Goal: Information Seeking & Learning: Learn about a topic

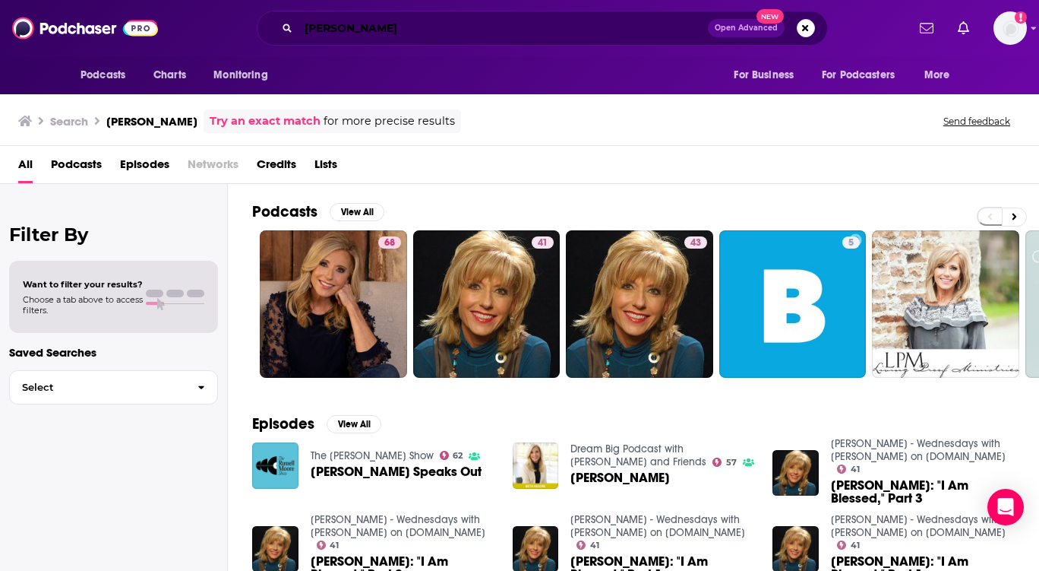
click at [376, 24] on input "[PERSON_NAME]" at bounding box center [503, 28] width 409 height 24
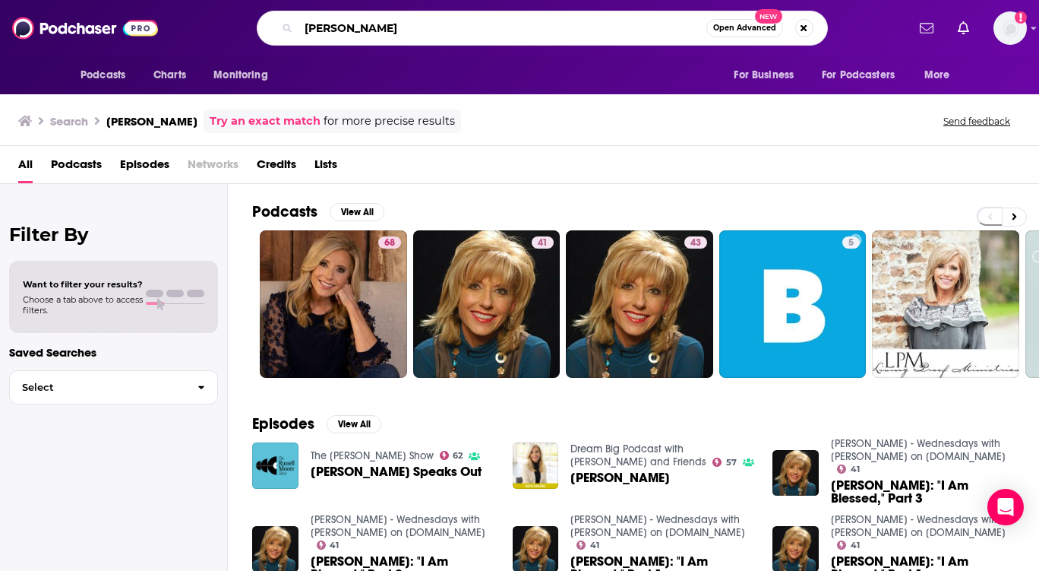
drag, startPoint x: 376, startPoint y: 24, endPoint x: 267, endPoint y: 27, distance: 108.7
click at [267, 27] on div "[PERSON_NAME] Open Advanced New" at bounding box center [542, 28] width 571 height 35
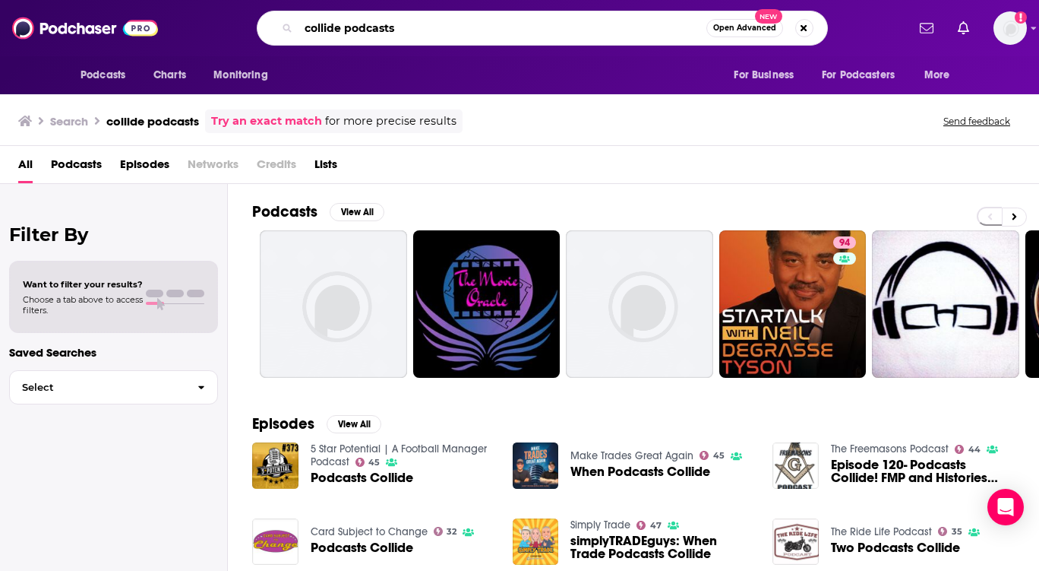
click at [400, 30] on input "collide podcasts" at bounding box center [503, 28] width 408 height 24
click at [405, 24] on input "collide podcast" at bounding box center [503, 28] width 408 height 24
drag, startPoint x: 405, startPoint y: 24, endPoint x: 343, endPoint y: 25, distance: 61.6
click at [343, 25] on input "collide podcast" at bounding box center [503, 28] width 408 height 24
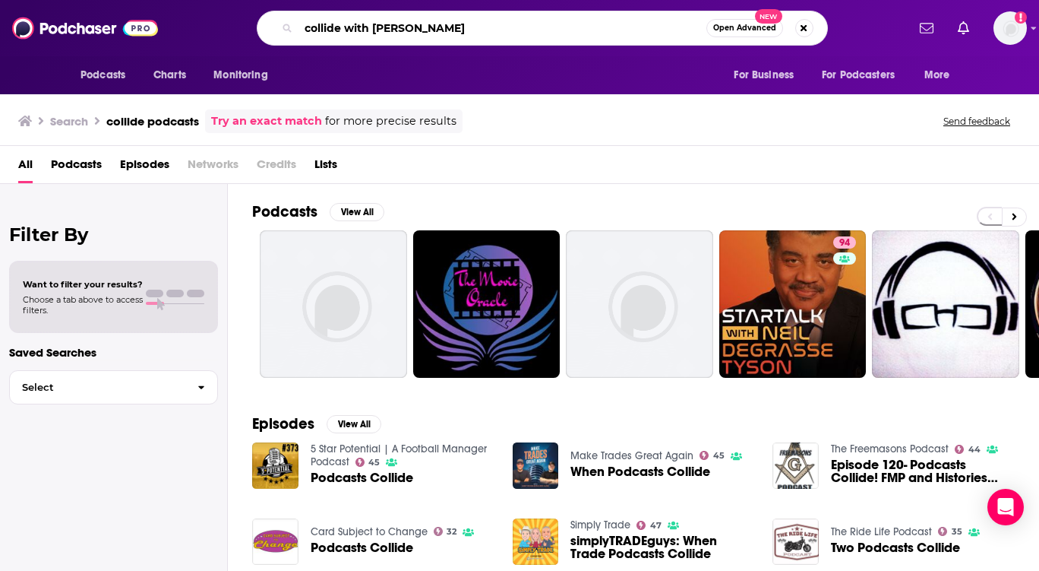
type input "collide with [PERSON_NAME]"
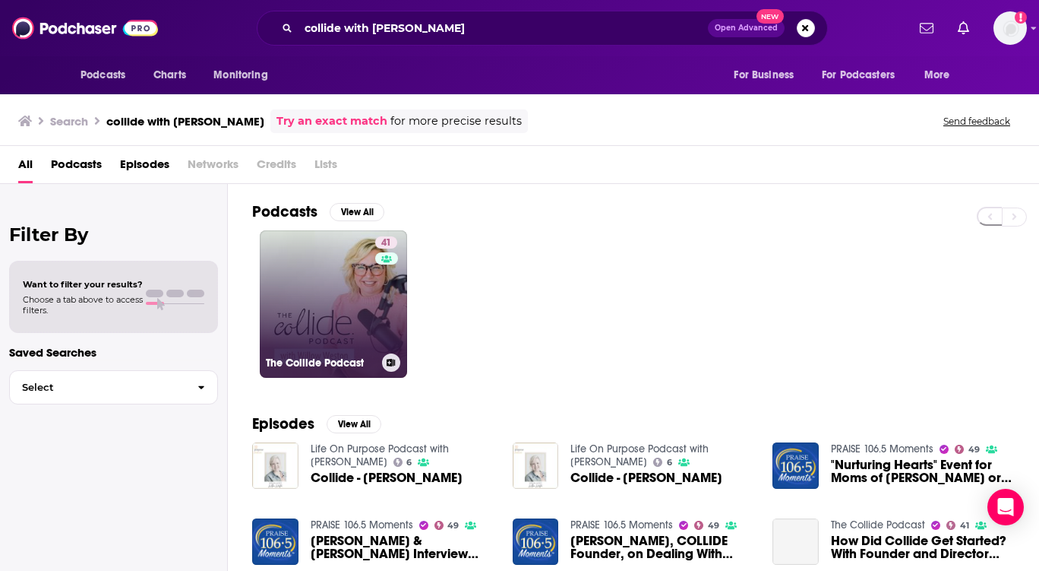
click at [339, 286] on link "41 The Collide Podcast" at bounding box center [333, 303] width 147 height 147
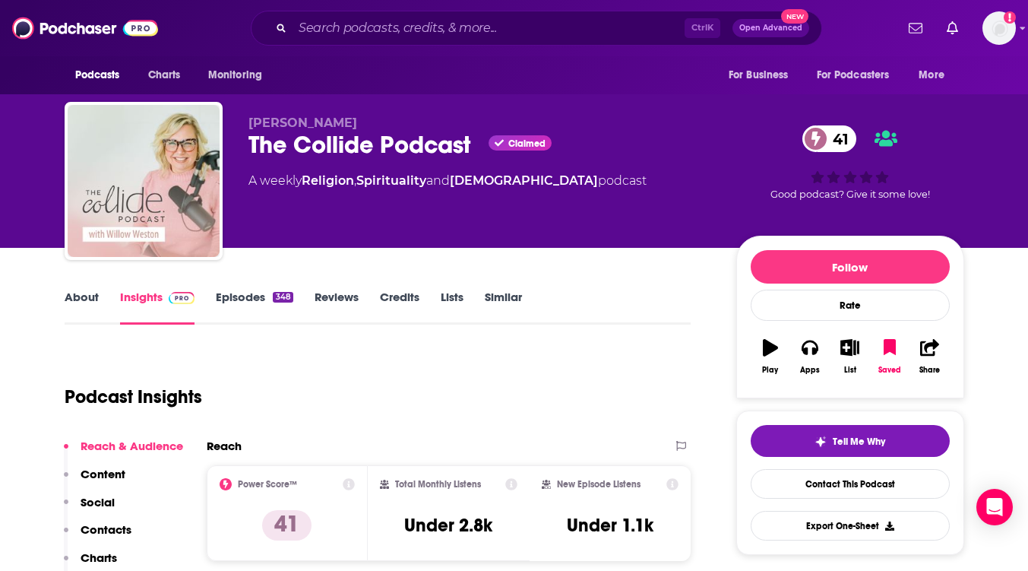
click at [245, 299] on link "Episodes 348" at bounding box center [254, 306] width 77 height 35
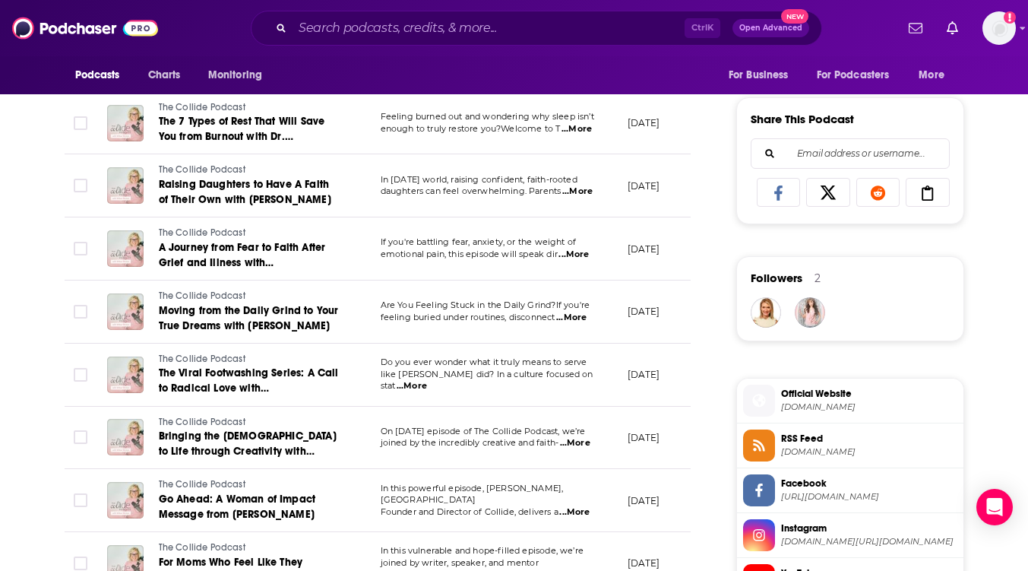
scroll to position [1140, 0]
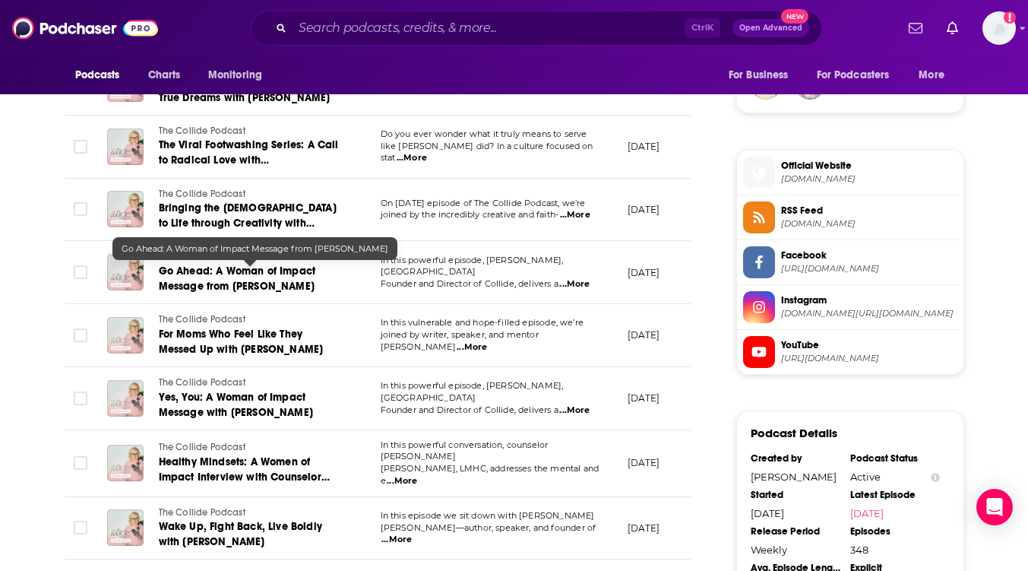
click at [258, 281] on span "Go Ahead: A Woman of Impact Message from [PERSON_NAME]" at bounding box center [237, 278] width 157 height 28
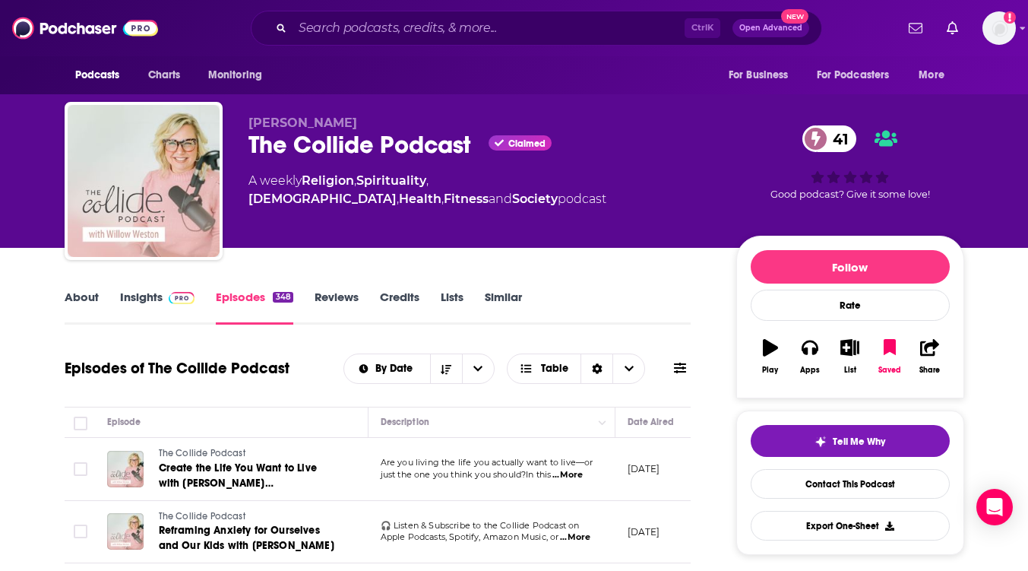
click at [137, 302] on link "Insights" at bounding box center [157, 306] width 75 height 35
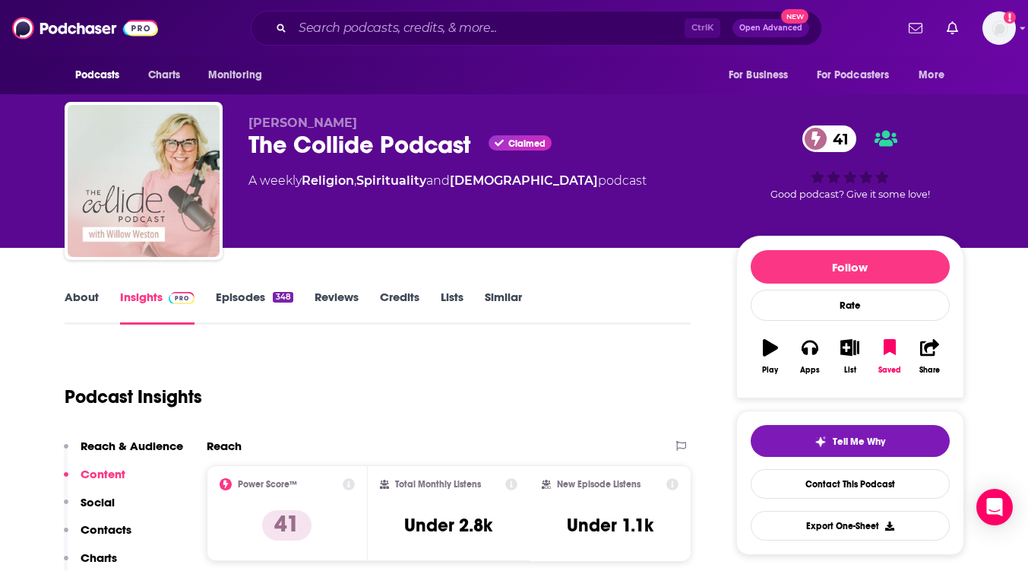
click at [81, 301] on link "About" at bounding box center [82, 306] width 34 height 35
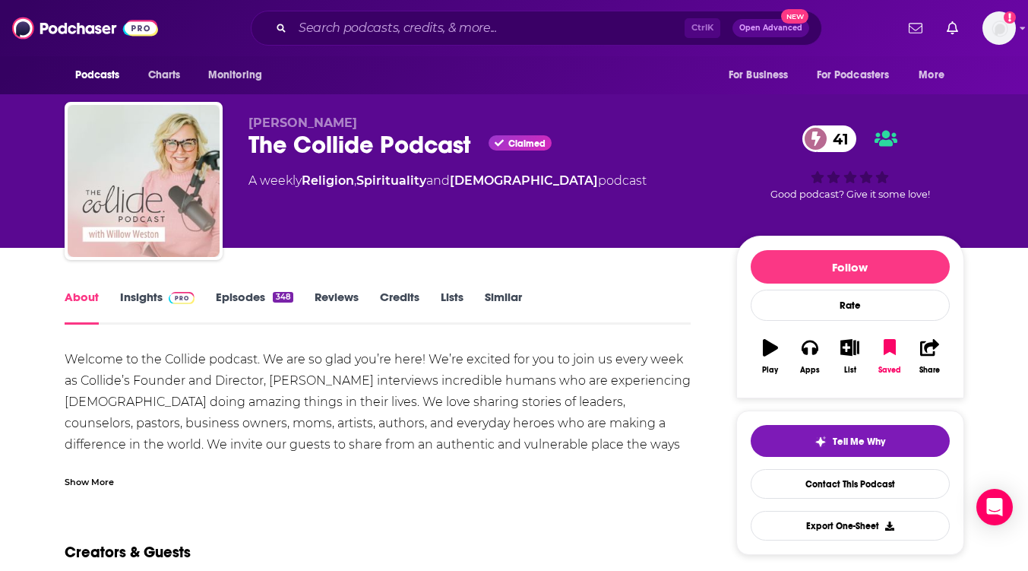
click at [247, 302] on link "Episodes 348" at bounding box center [254, 306] width 77 height 35
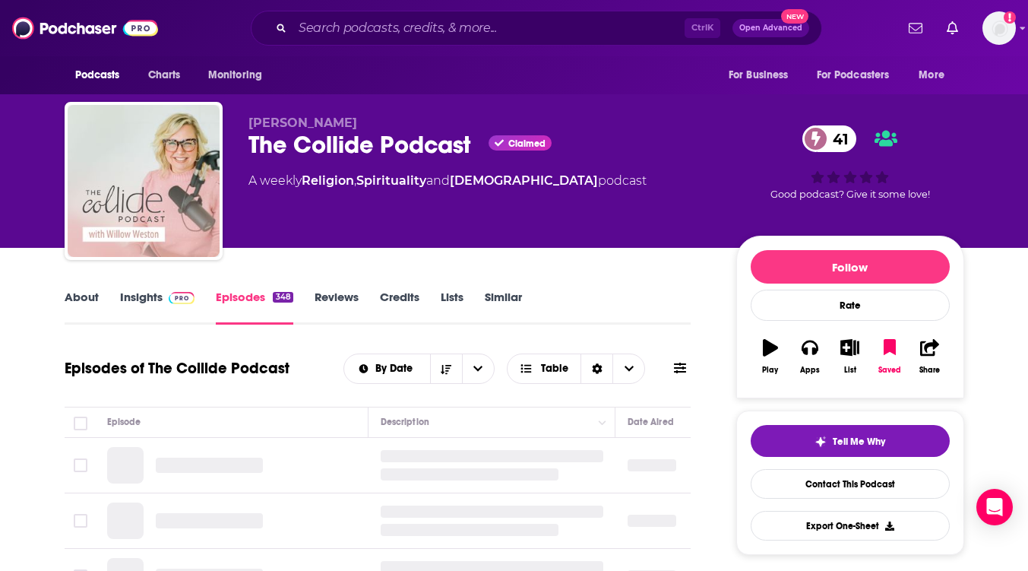
click at [244, 296] on link "Episodes 348" at bounding box center [254, 306] width 77 height 35
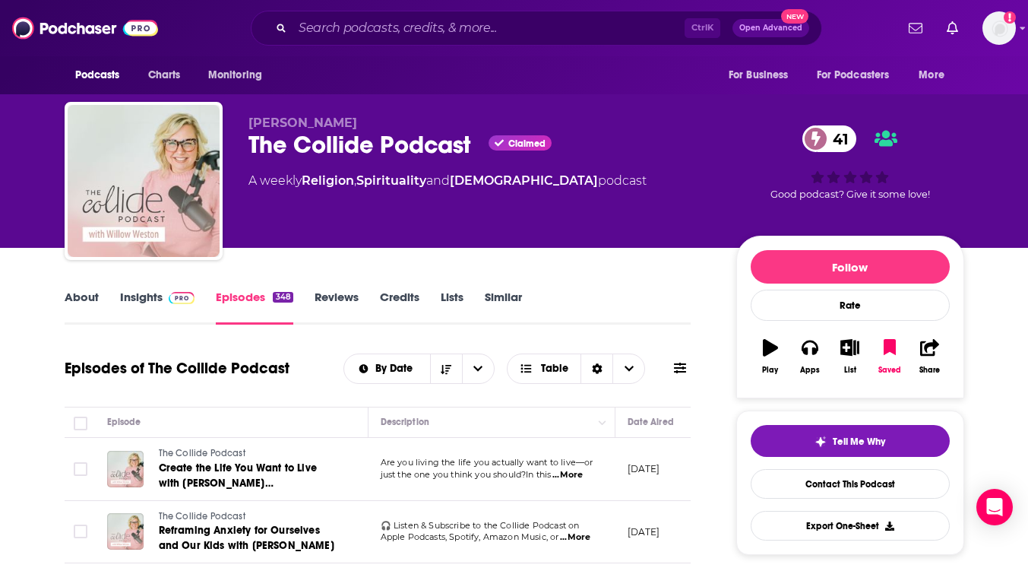
scroll to position [152, 0]
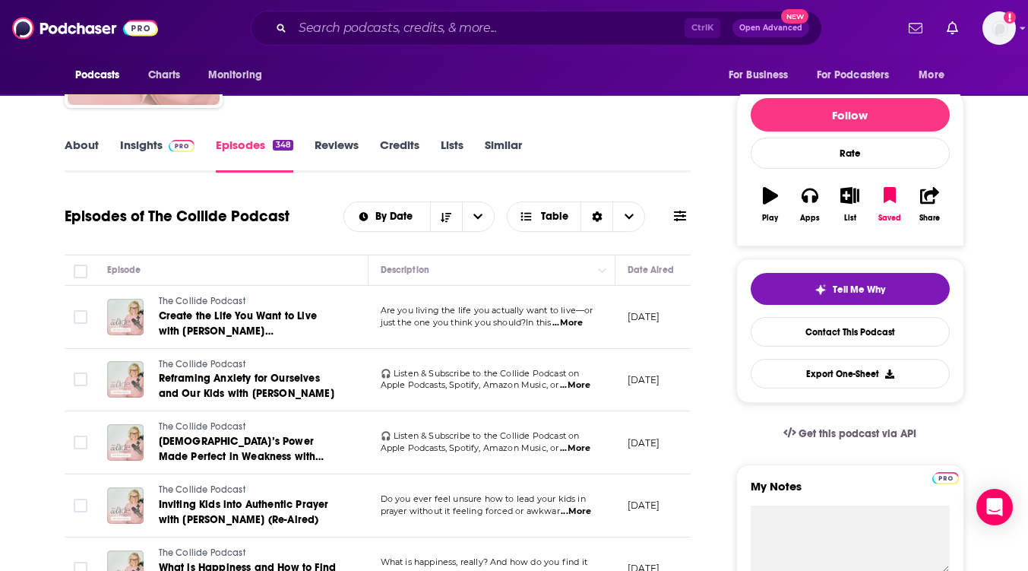
click at [138, 137] on div "About Insights Episodes 348 Reviews Credits Lists Similar" at bounding box center [378, 153] width 627 height 37
click at [138, 150] on link "Insights" at bounding box center [157, 155] width 75 height 35
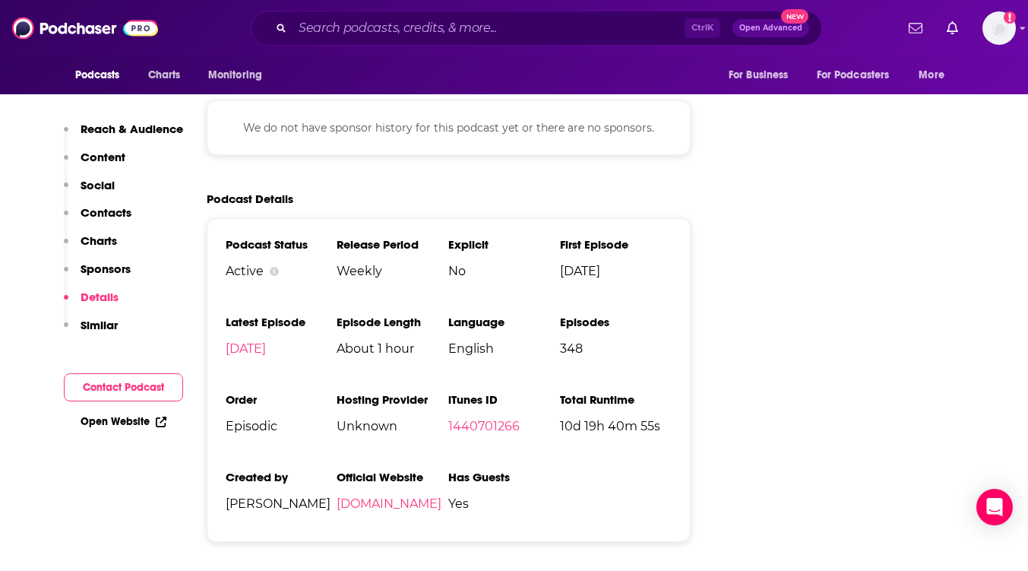
scroll to position [1671, 0]
